Goal: Transaction & Acquisition: Purchase product/service

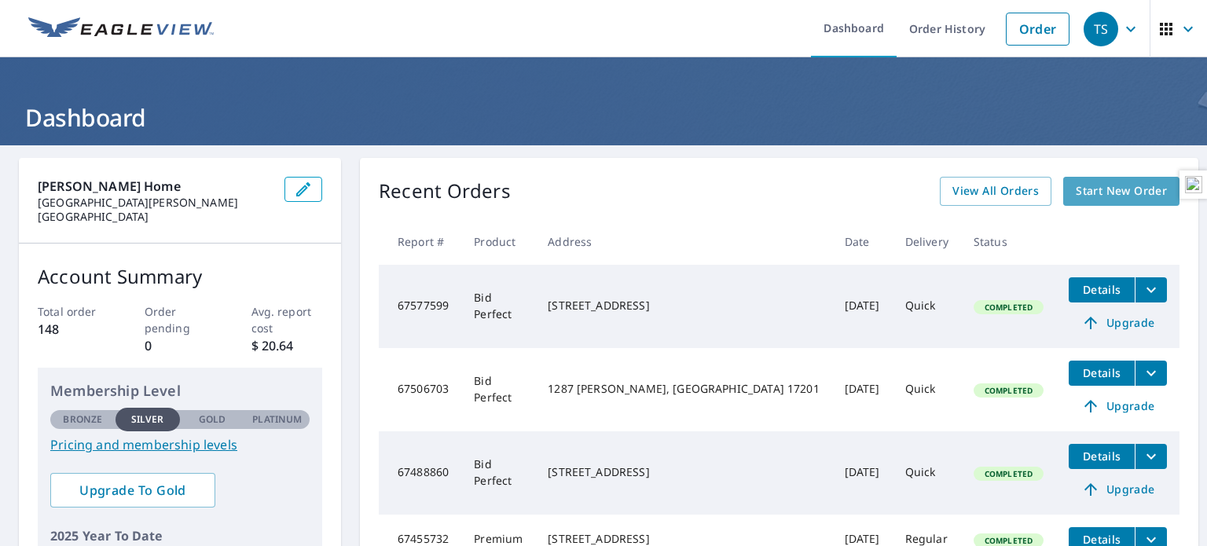
click at [1077, 197] on span "Start New Order" at bounding box center [1120, 191] width 91 height 20
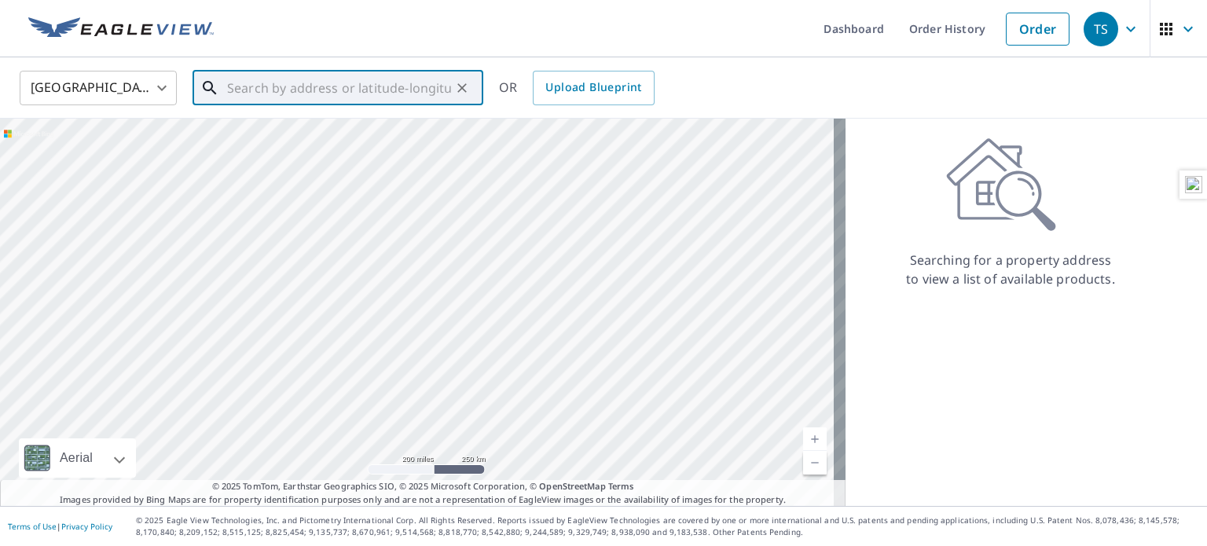
click at [350, 84] on input "text" at bounding box center [339, 88] width 224 height 44
paste input "[STREET_ADDRESS][PERSON_NAME]"
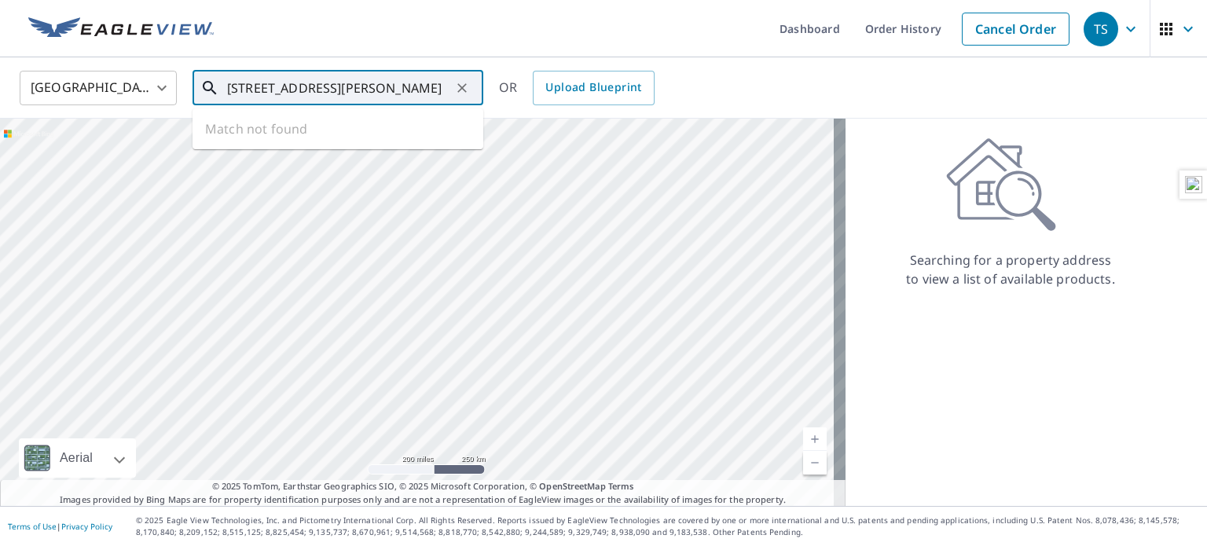
scroll to position [0, 44]
click at [368, 143] on p "[GEOGRAPHIC_DATA][PERSON_NAME]" at bounding box center [347, 151] width 247 height 16
type input "[STREET_ADDRESS][PERSON_NAME]"
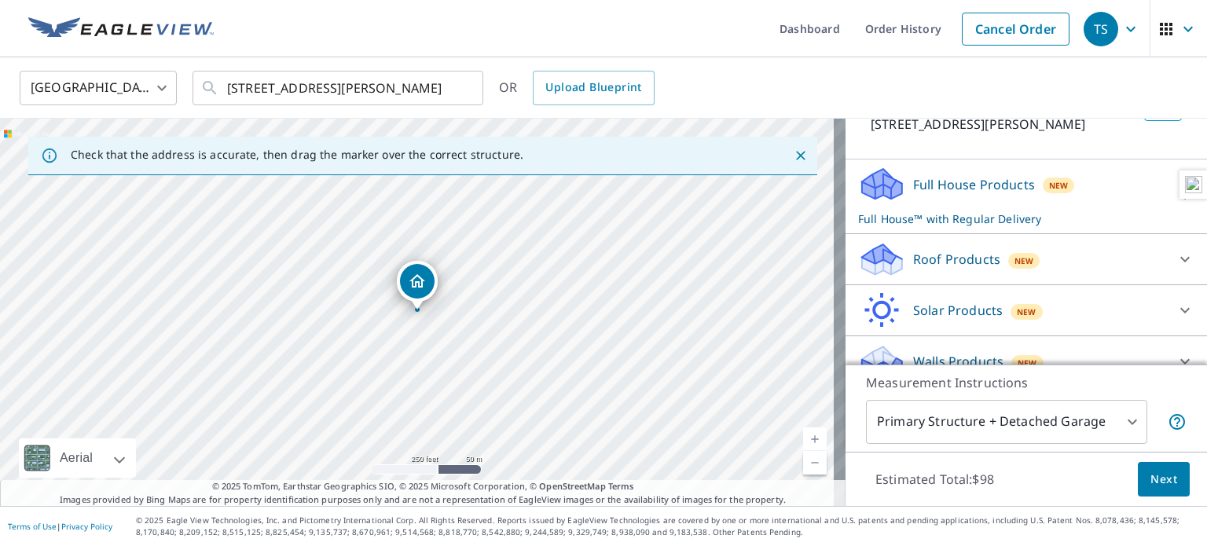
scroll to position [123, 0]
click at [1047, 277] on div "Roof Products New" at bounding box center [1012, 258] width 308 height 37
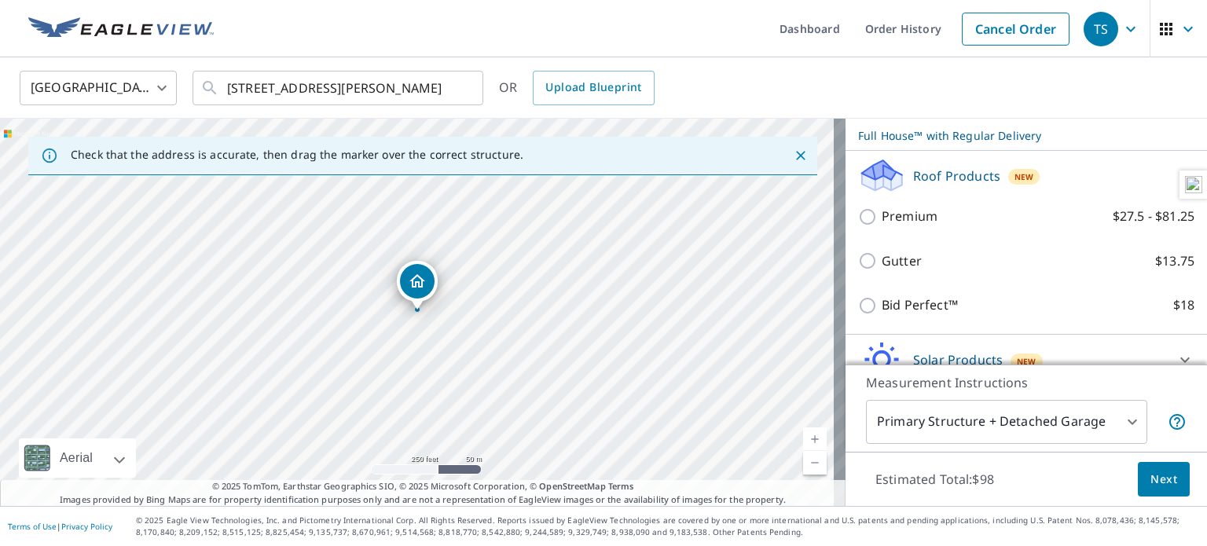
scroll to position [207, 0]
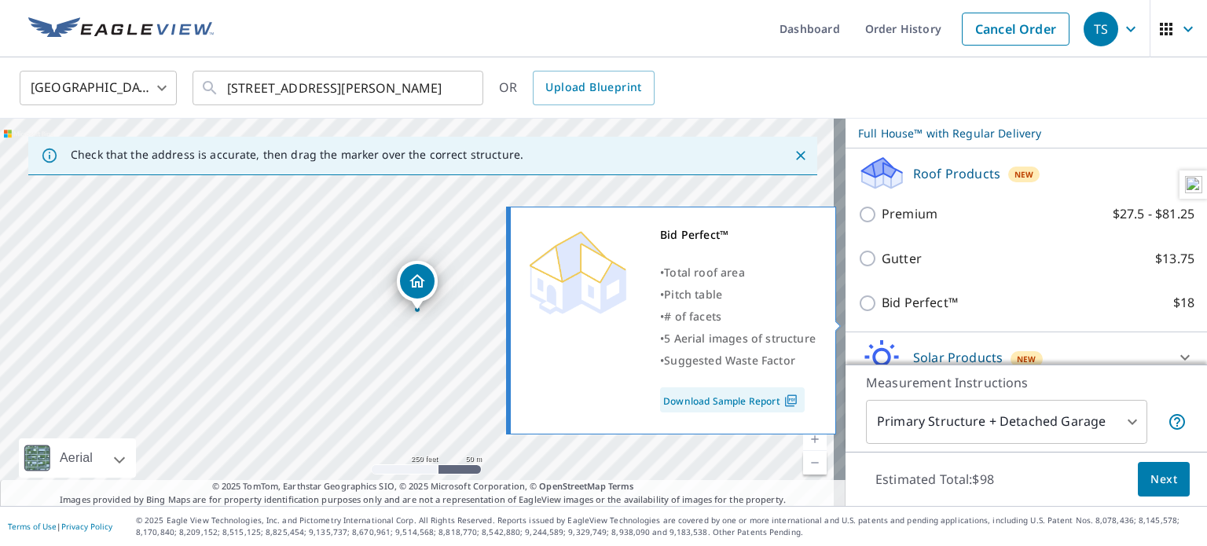
click at [973, 313] on label "Bid Perfect™ $18" at bounding box center [1037, 303] width 313 height 20
click at [881, 313] on input "Bid Perfect™ $18" at bounding box center [870, 303] width 24 height 19
checkbox input "true"
checkbox input "false"
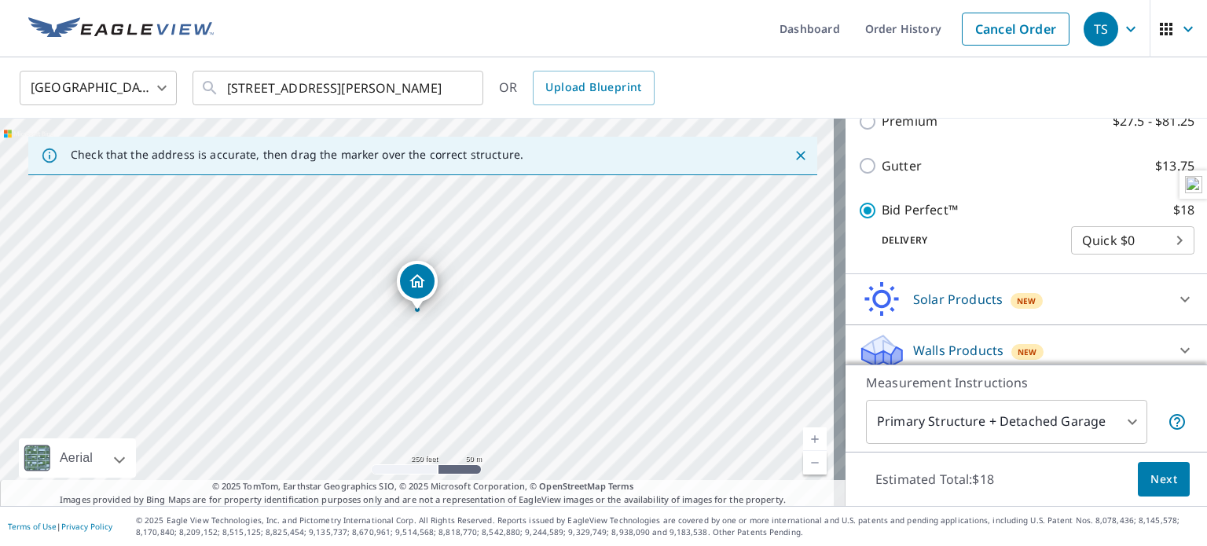
scroll to position [314, 0]
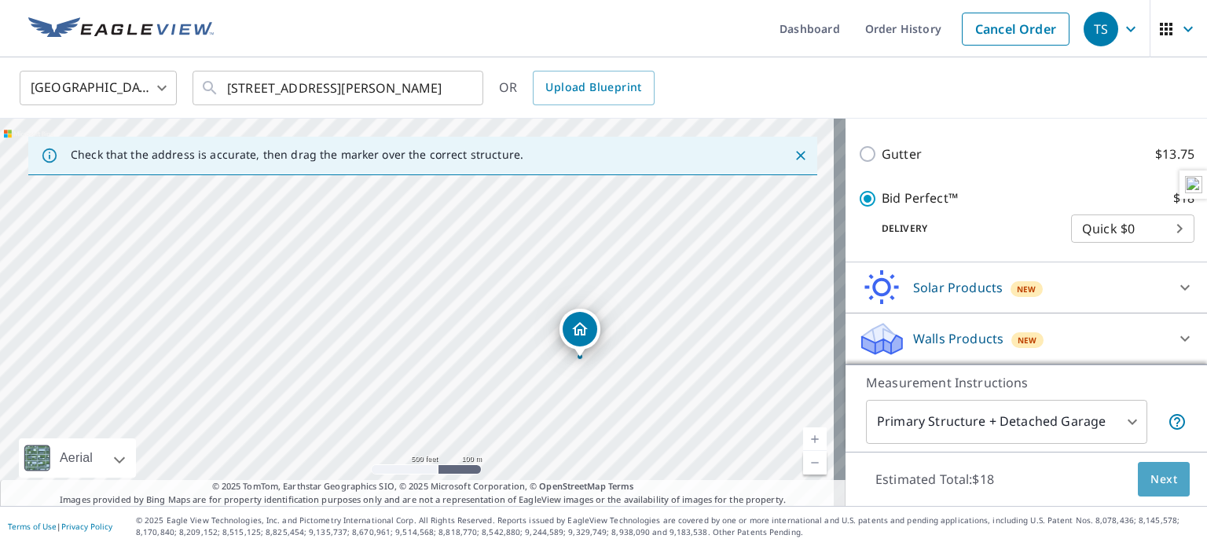
click at [1150, 485] on span "Next" at bounding box center [1163, 480] width 27 height 20
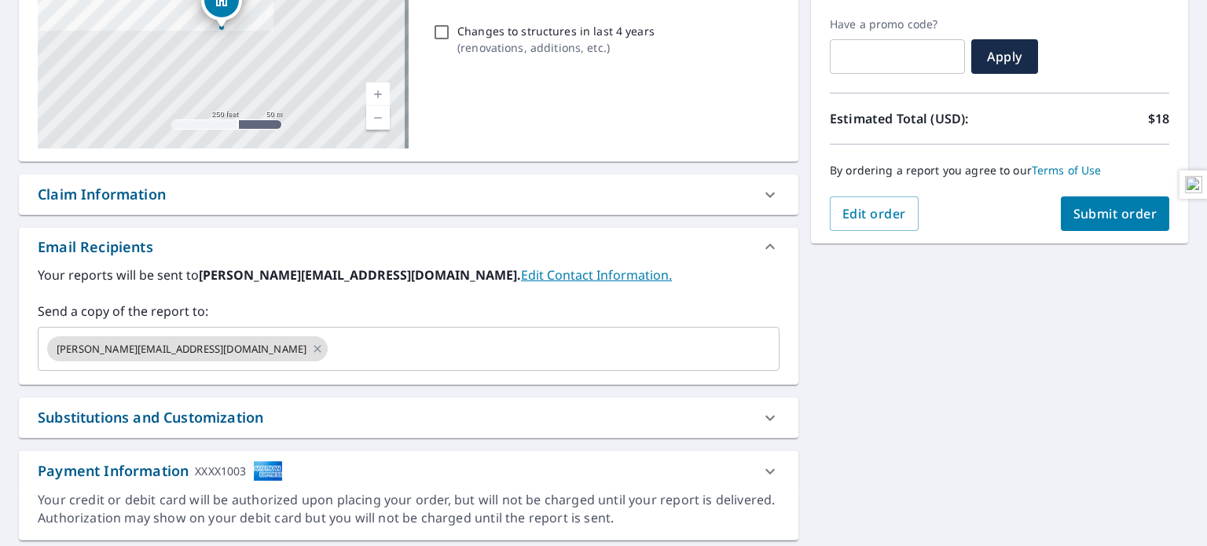
scroll to position [303, 0]
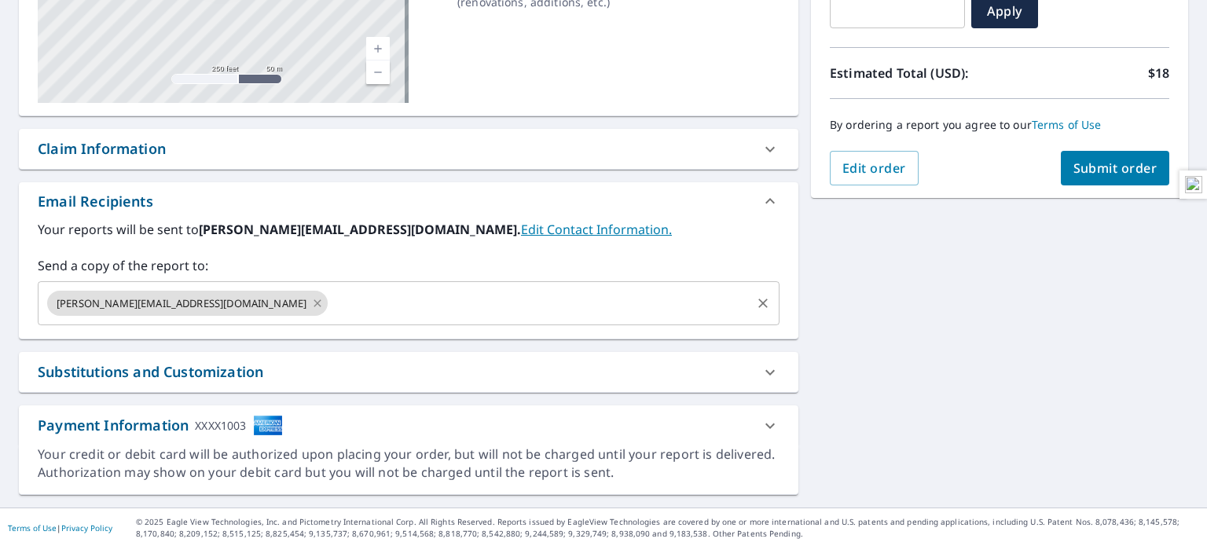
click at [311, 308] on icon at bounding box center [317, 303] width 13 height 17
checkbox input "true"
click at [194, 308] on input "text" at bounding box center [397, 303] width 704 height 30
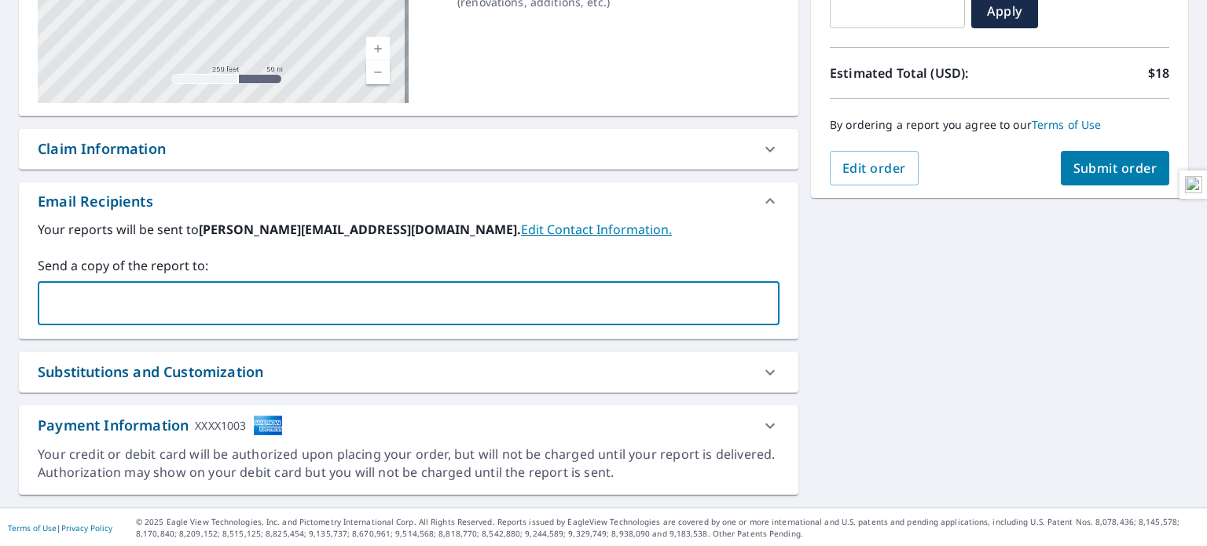
type input "[PERSON_NAME][EMAIL_ADDRESS][DOMAIN_NAME]"
click at [1112, 172] on span "Submit order" at bounding box center [1115, 167] width 84 height 17
checkbox input "true"
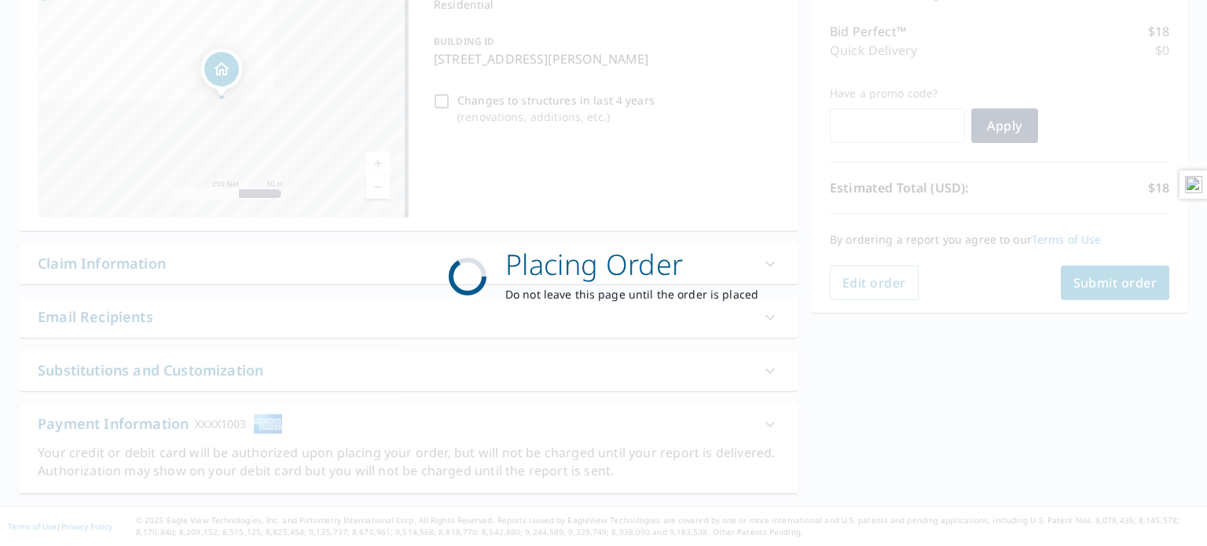
scroll to position [187, 0]
